Goal: Task Accomplishment & Management: Use online tool/utility

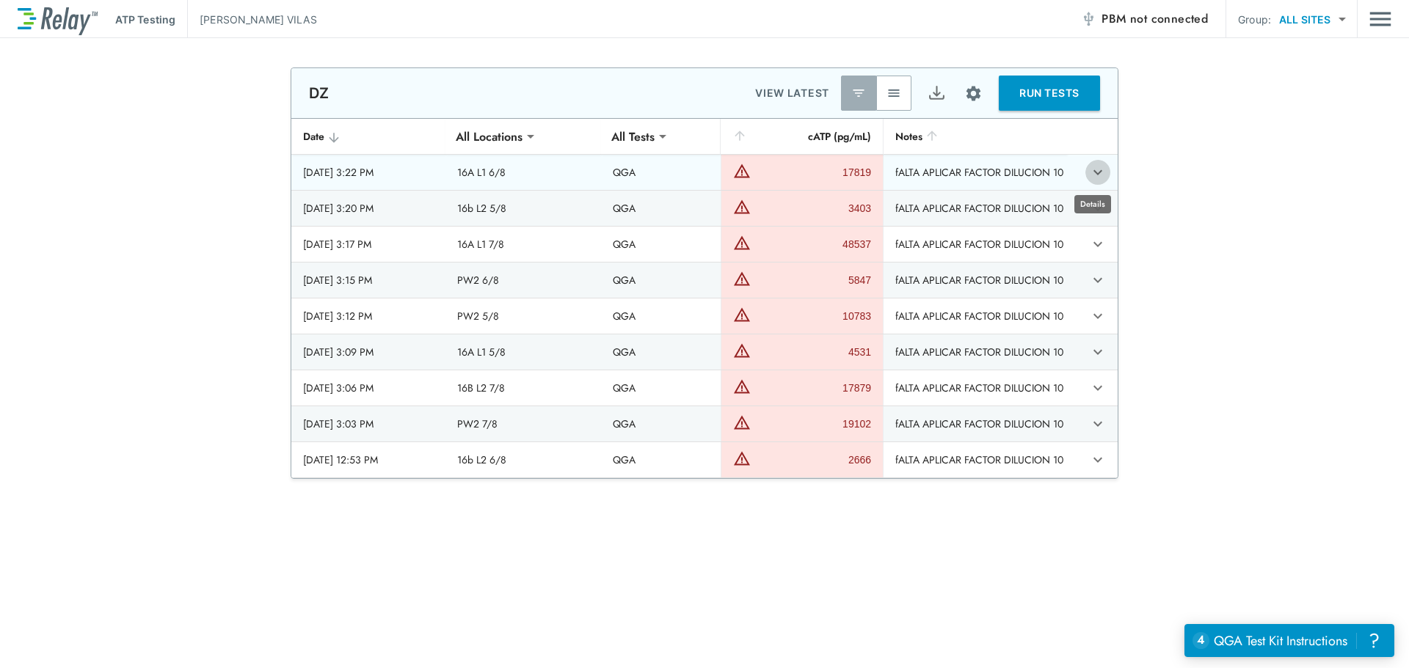
click at [1093, 173] on icon "expand row" at bounding box center [1097, 172] width 9 height 5
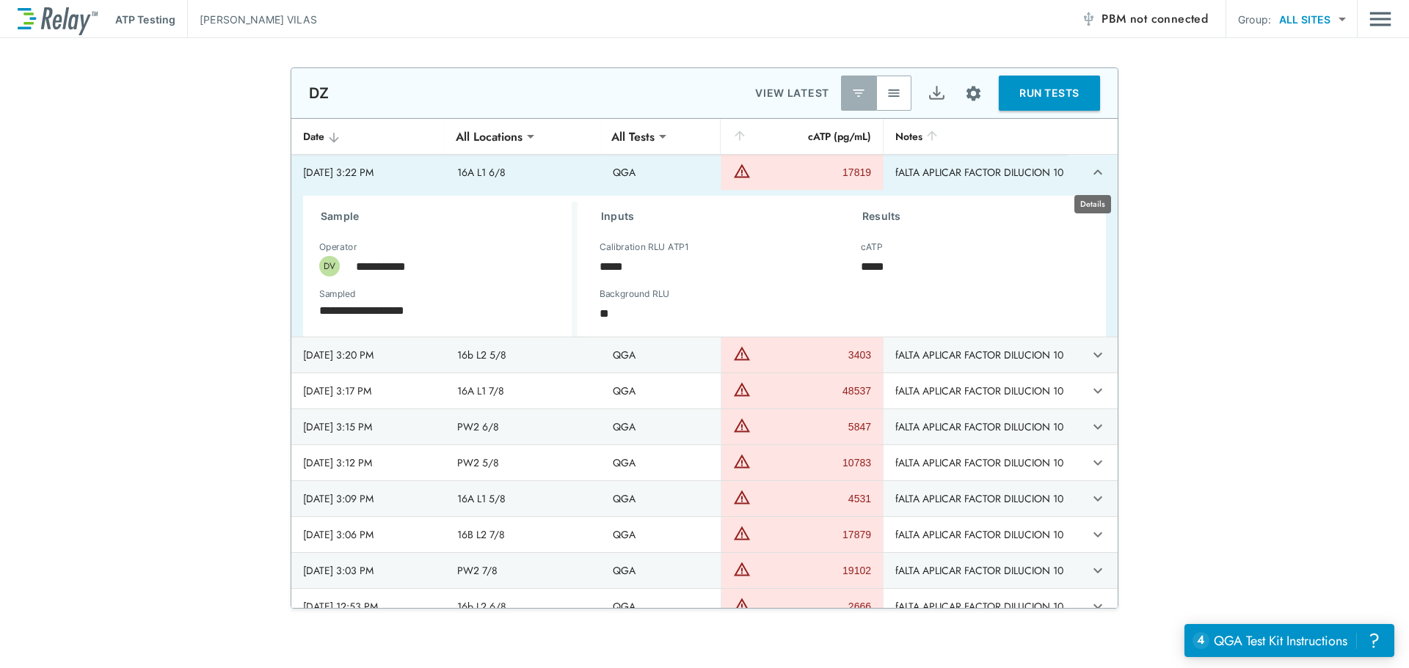
type textarea "*"
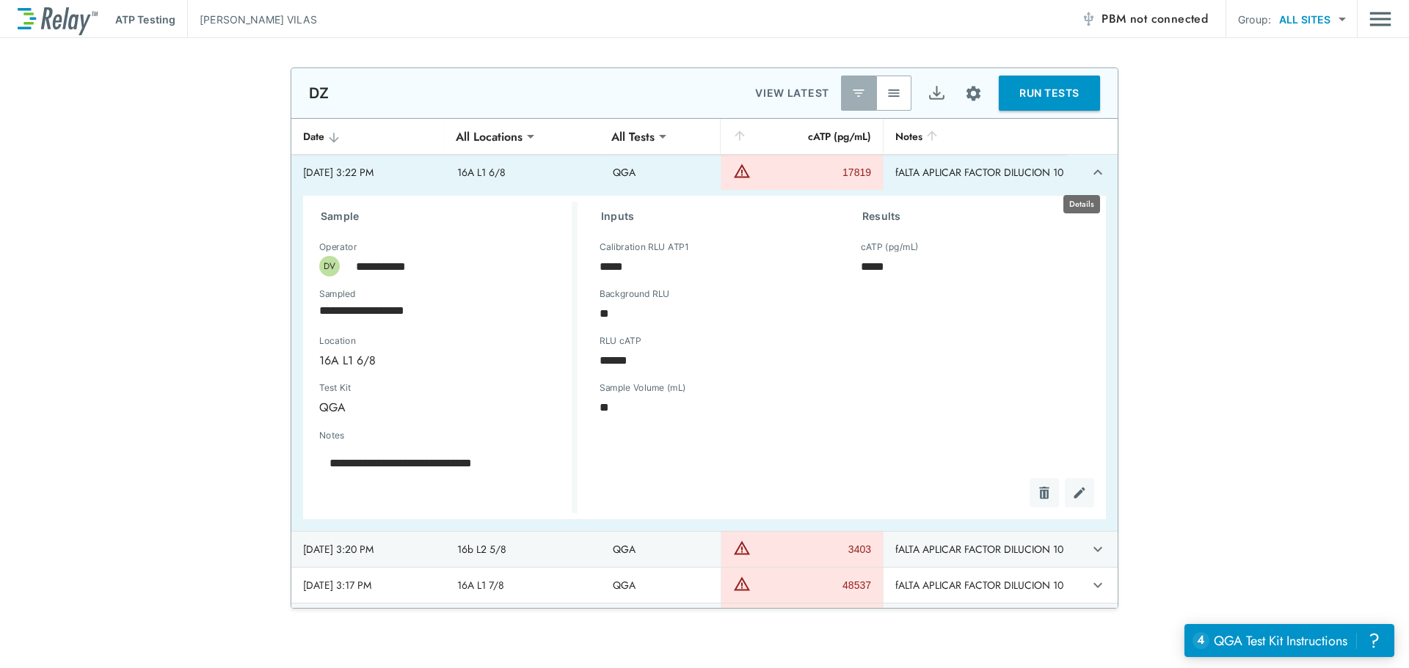
click at [1092, 173] on button "expand row" at bounding box center [1097, 172] width 25 height 25
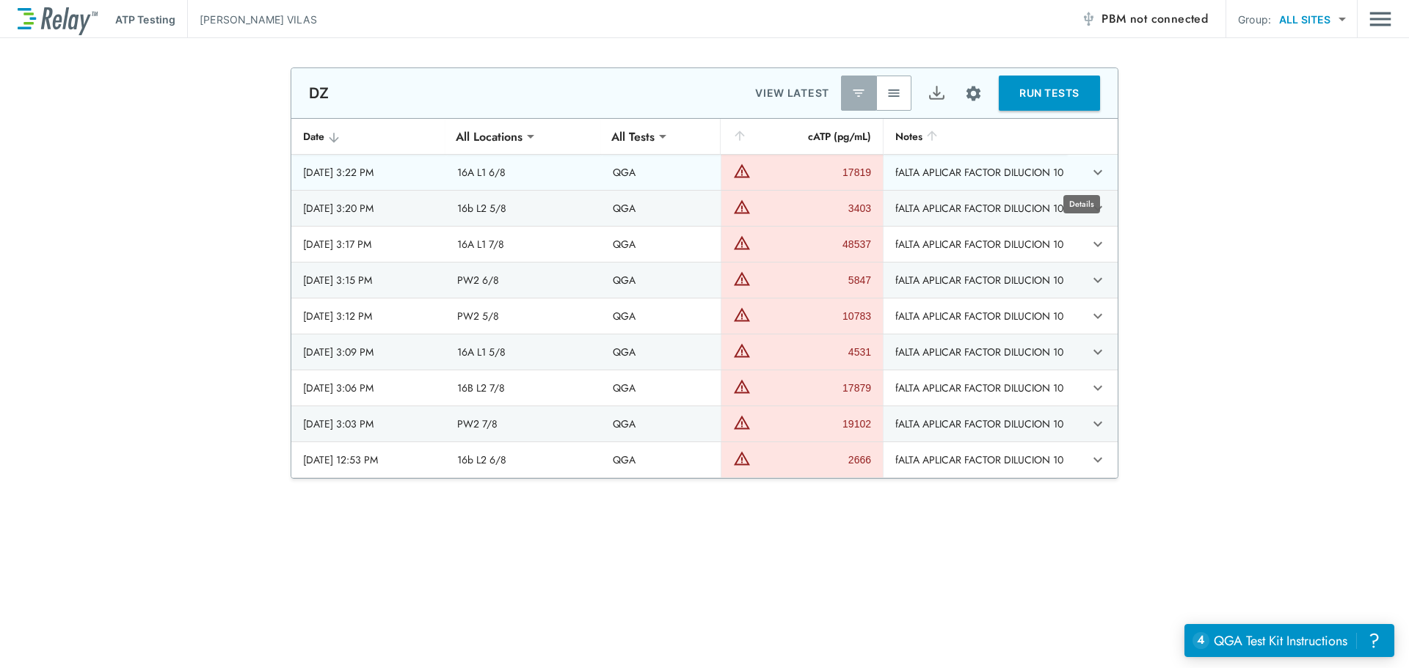
type textarea "*"
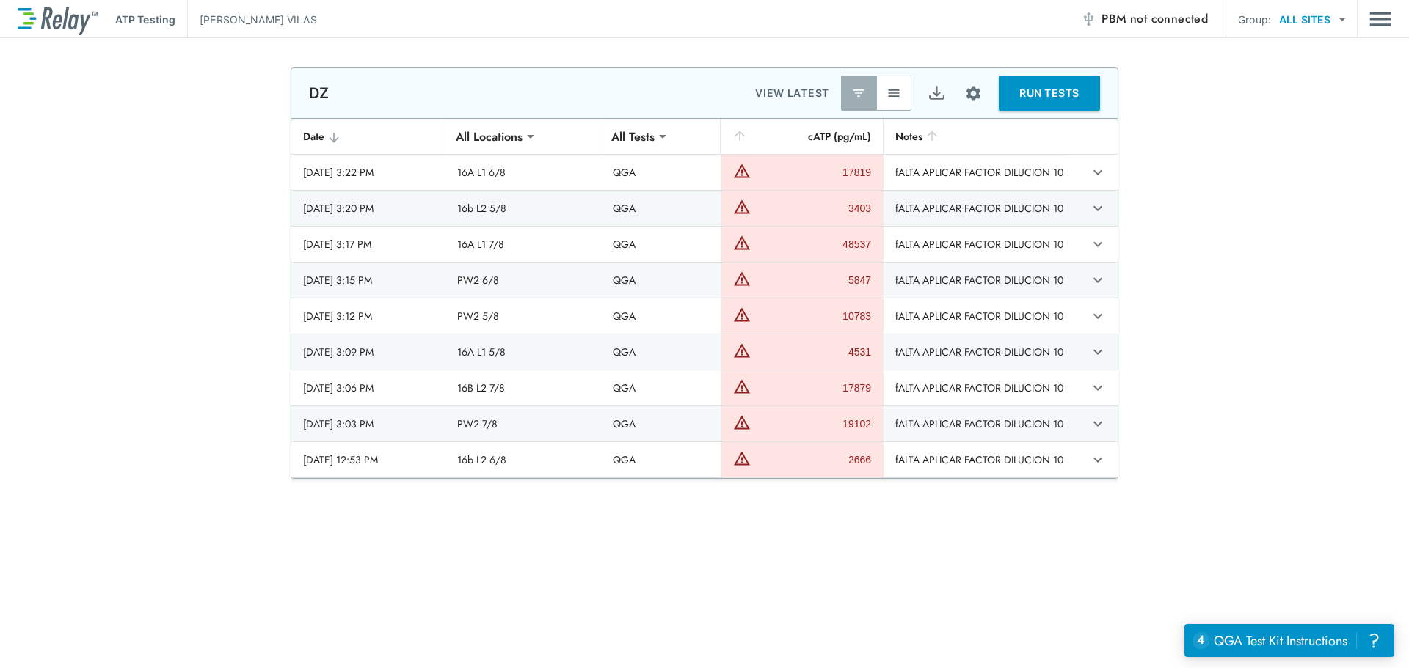
click at [928, 92] on img "Export" at bounding box center [937, 93] width 18 height 18
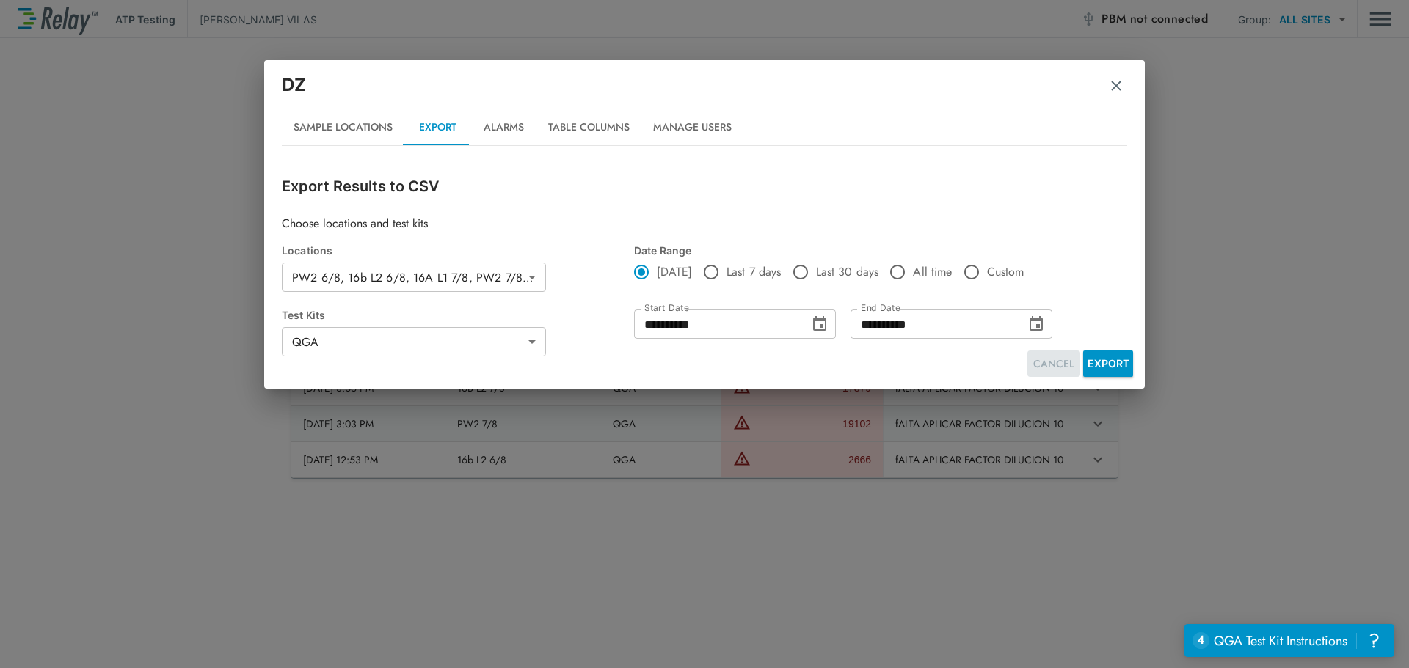
click at [1049, 366] on button "CANCEL" at bounding box center [1053, 364] width 53 height 27
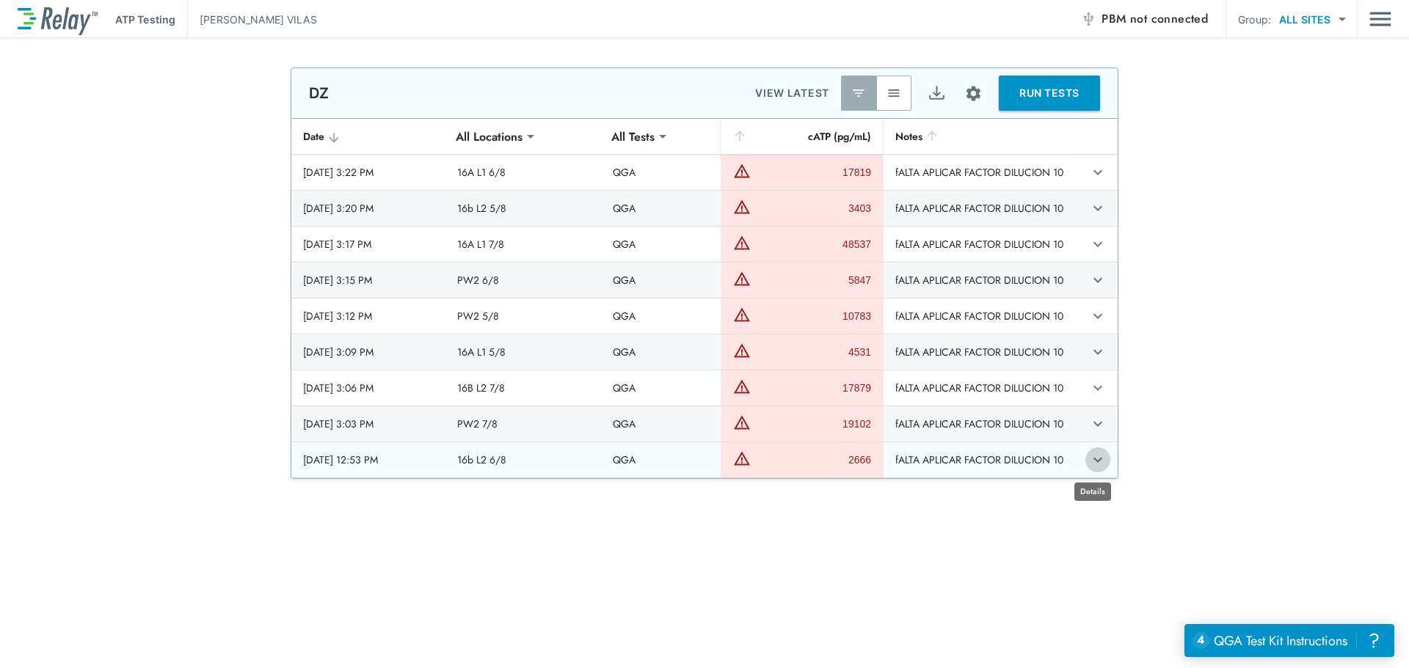
click at [1093, 461] on icon "expand row" at bounding box center [1097, 460] width 9 height 5
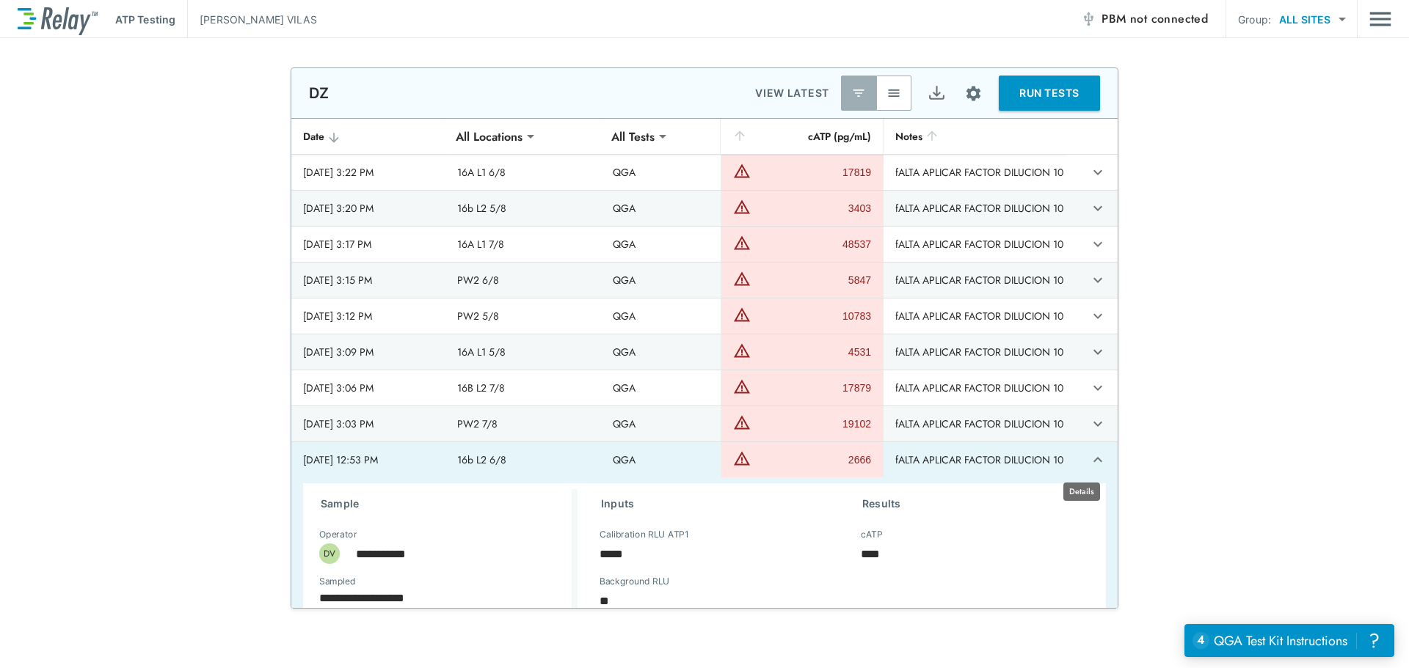
type textarea "*"
click at [1092, 461] on button "expand row" at bounding box center [1097, 460] width 25 height 25
